Goal: Information Seeking & Learning: Learn about a topic

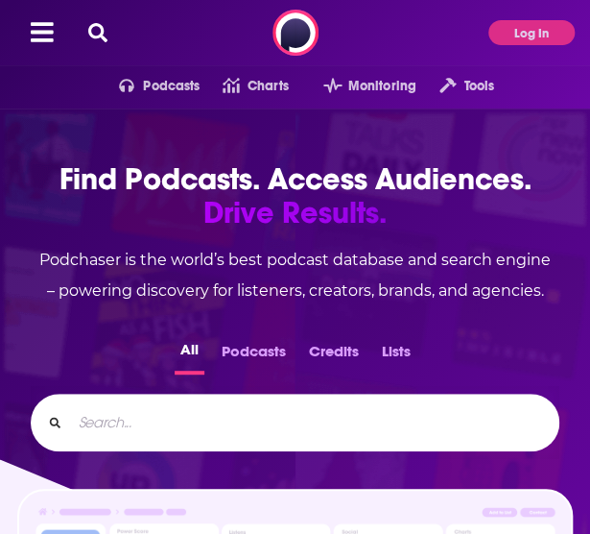
click at [273, 416] on input "Search..." at bounding box center [307, 422] width 472 height 31
type input "relationship alive"
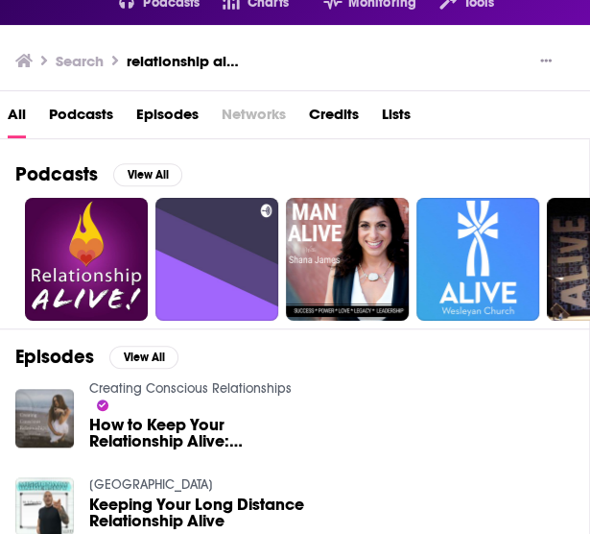
scroll to position [84, 0]
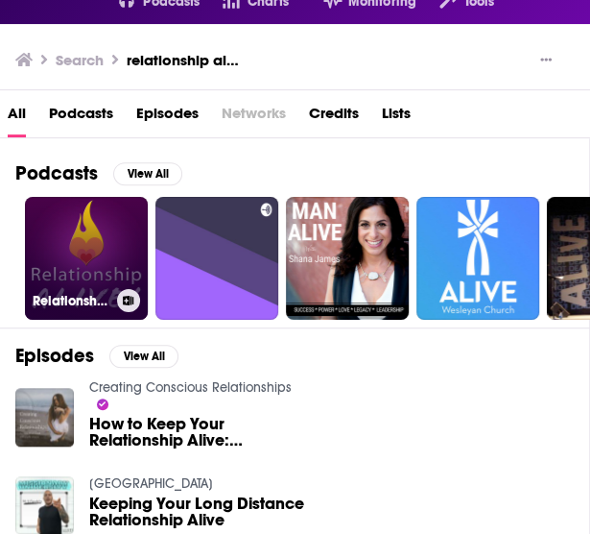
click at [94, 262] on link "Relationship Alive!" at bounding box center [86, 258] width 123 height 123
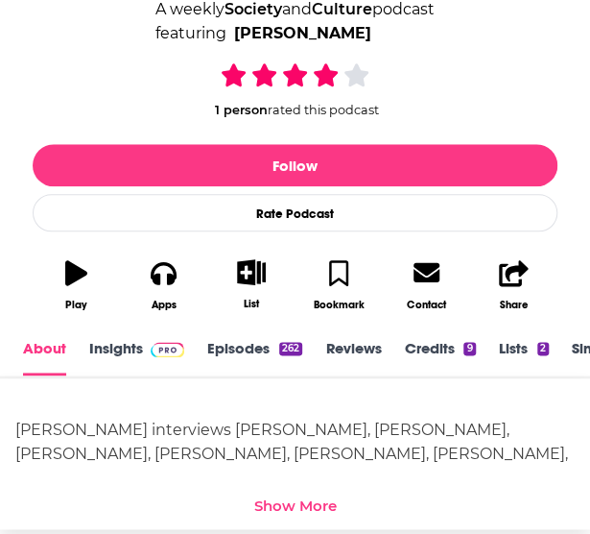
scroll to position [345, 0]
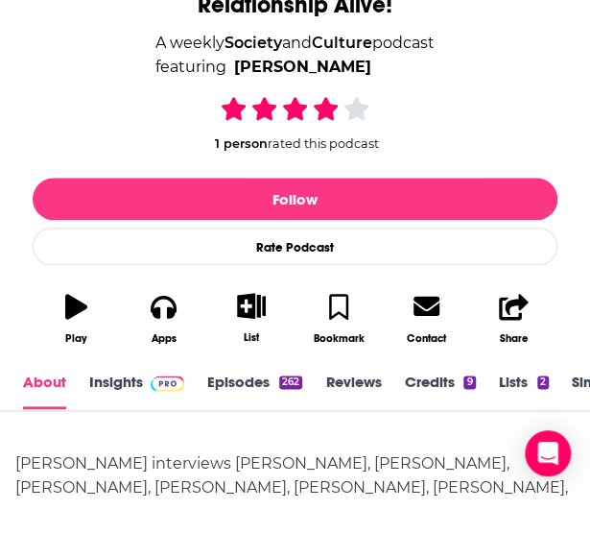
click at [121, 380] on link "Insights" at bounding box center [136, 390] width 95 height 36
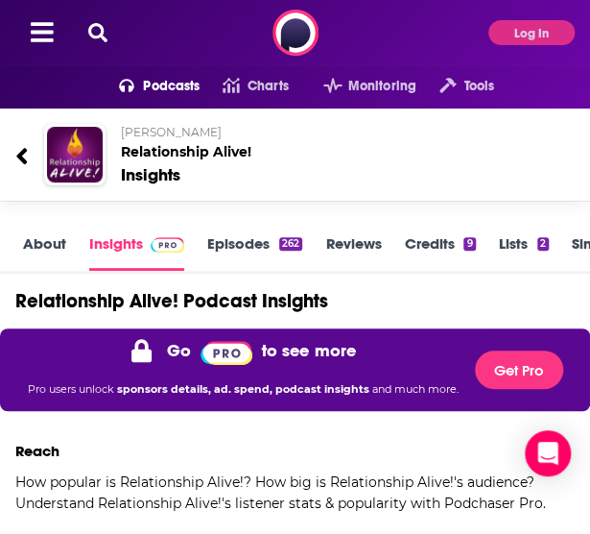
click at [100, 30] on icon at bounding box center [97, 32] width 19 height 19
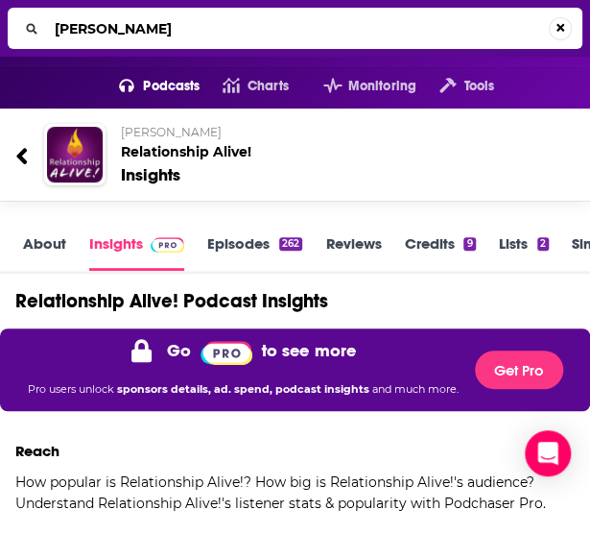
type input "[PERSON_NAME]"
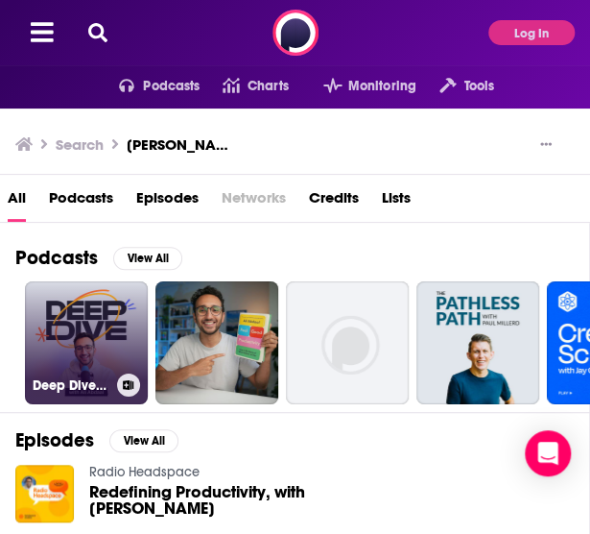
click at [106, 310] on link "Deep Dive with [PERSON_NAME]" at bounding box center [86, 342] width 123 height 123
